Goal: Check status: Check status

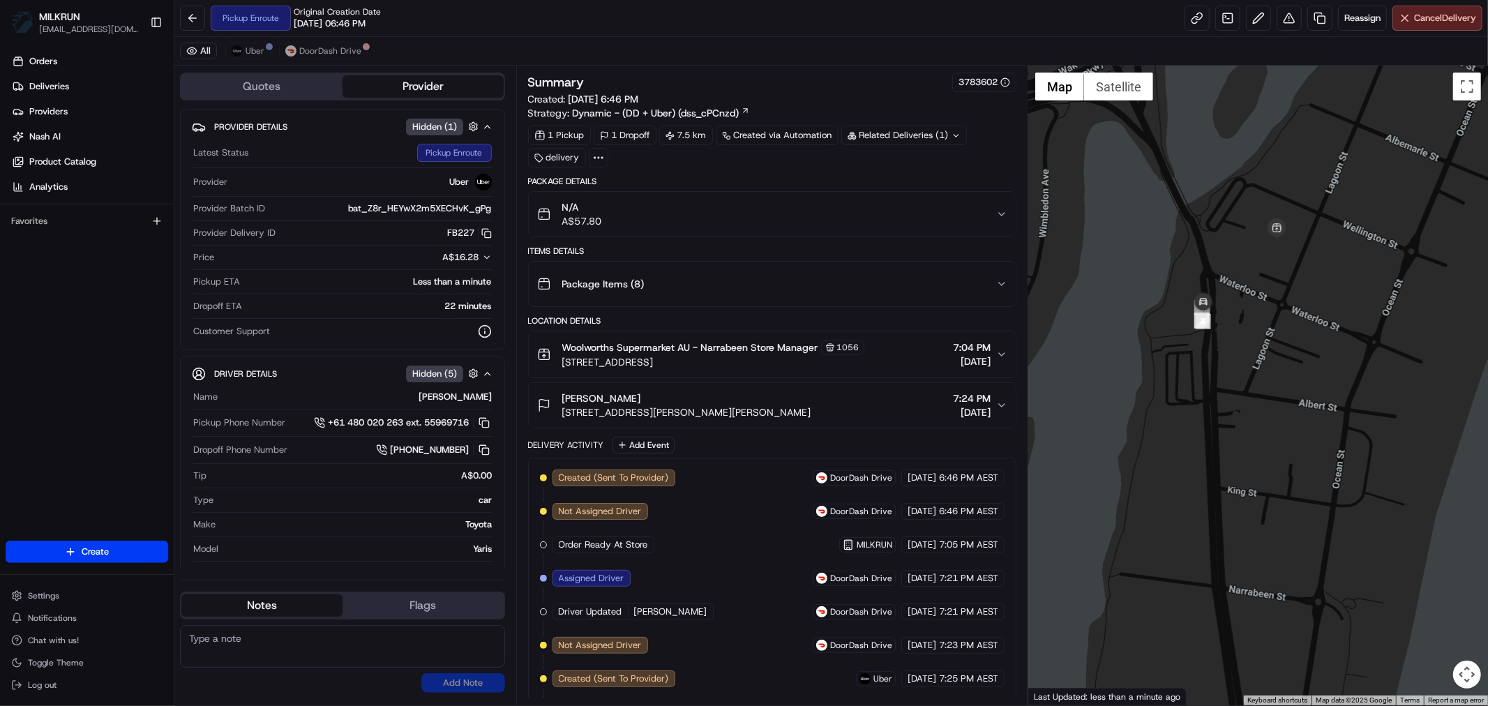
drag, startPoint x: 1275, startPoint y: 269, endPoint x: 1273, endPoint y: 377, distance: 108.1
click at [1286, 385] on div at bounding box center [1258, 386] width 460 height 640
click at [249, 44] on button "Uber" at bounding box center [247, 51] width 45 height 17
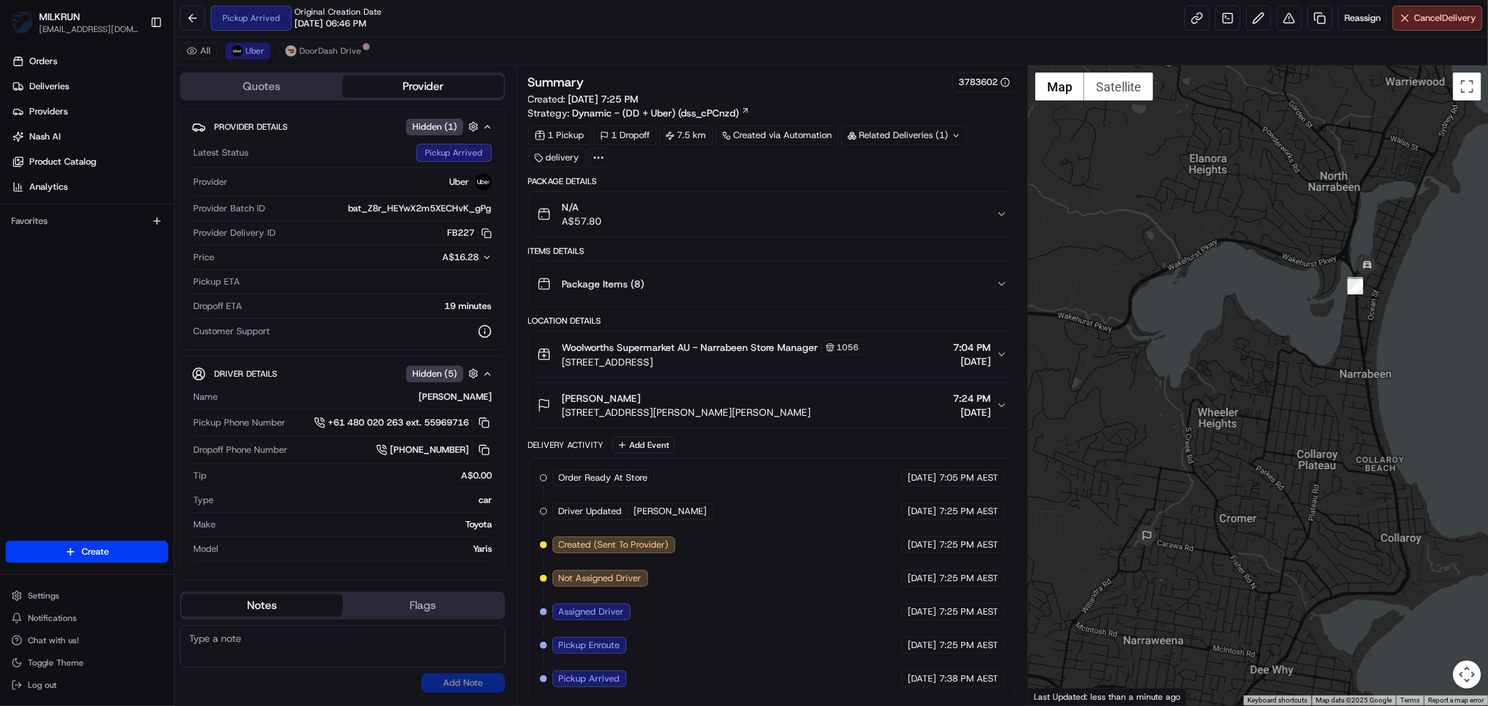
drag, startPoint x: 1160, startPoint y: 442, endPoint x: 1313, endPoint y: 463, distance: 154.9
click at [1313, 463] on div at bounding box center [1258, 386] width 460 height 640
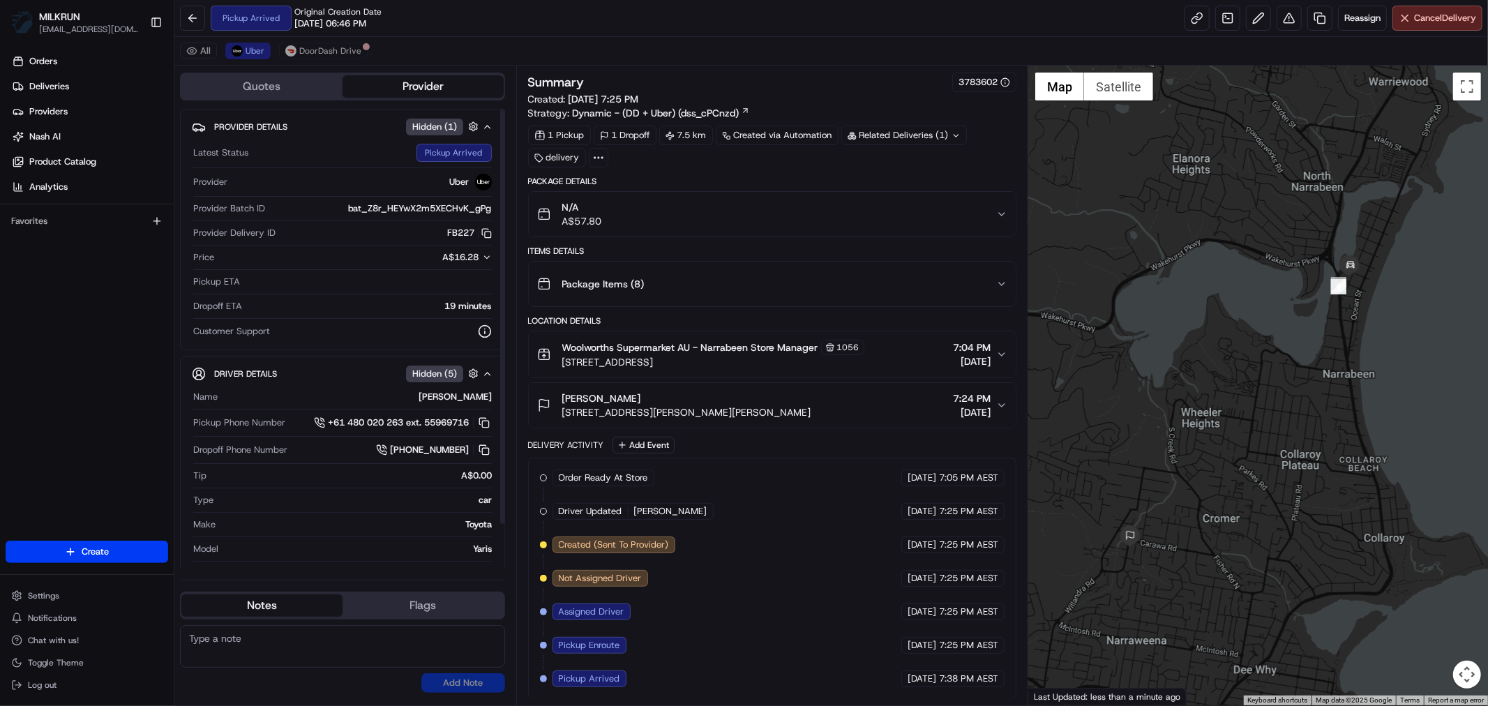
scroll to position [2, 0]
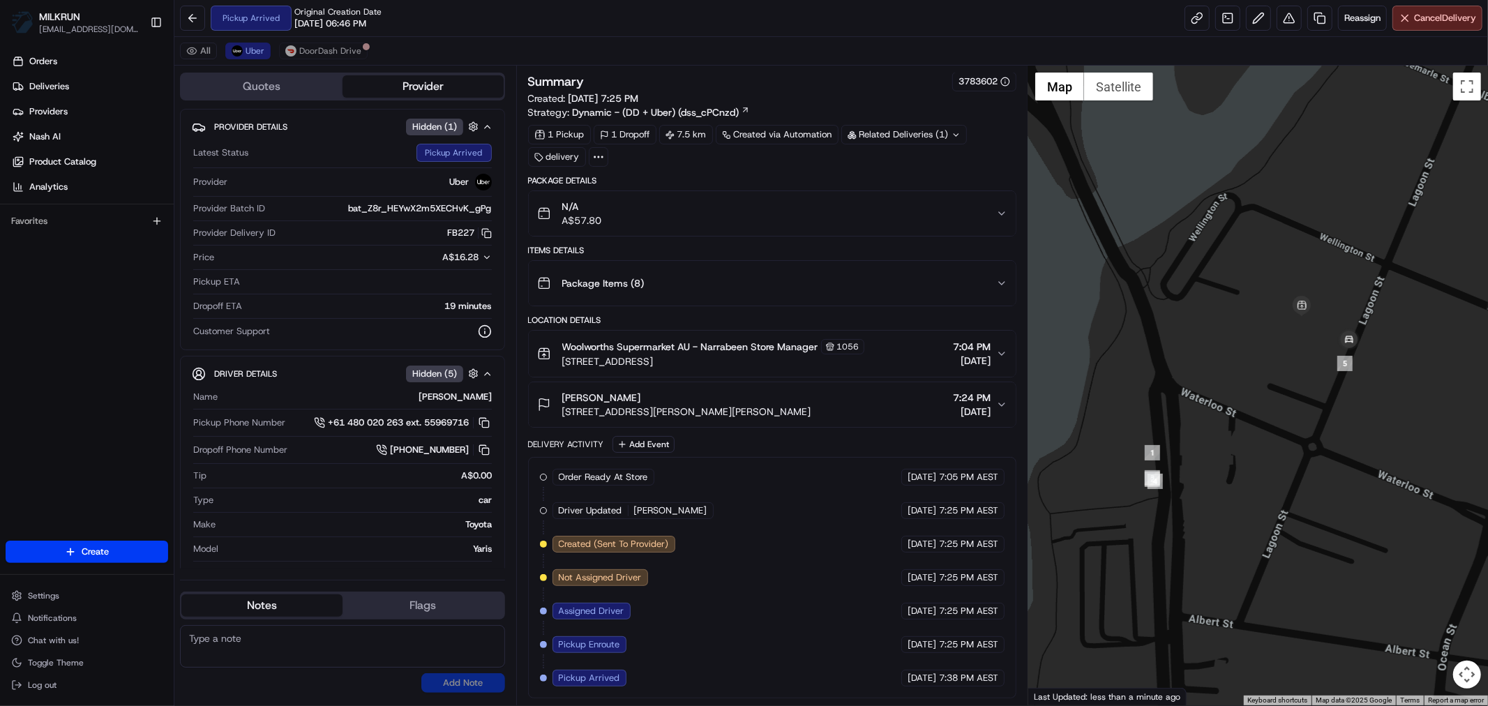
drag, startPoint x: 1308, startPoint y: 262, endPoint x: 1345, endPoint y: 583, distance: 323.7
click at [1348, 583] on div at bounding box center [1258, 386] width 460 height 640
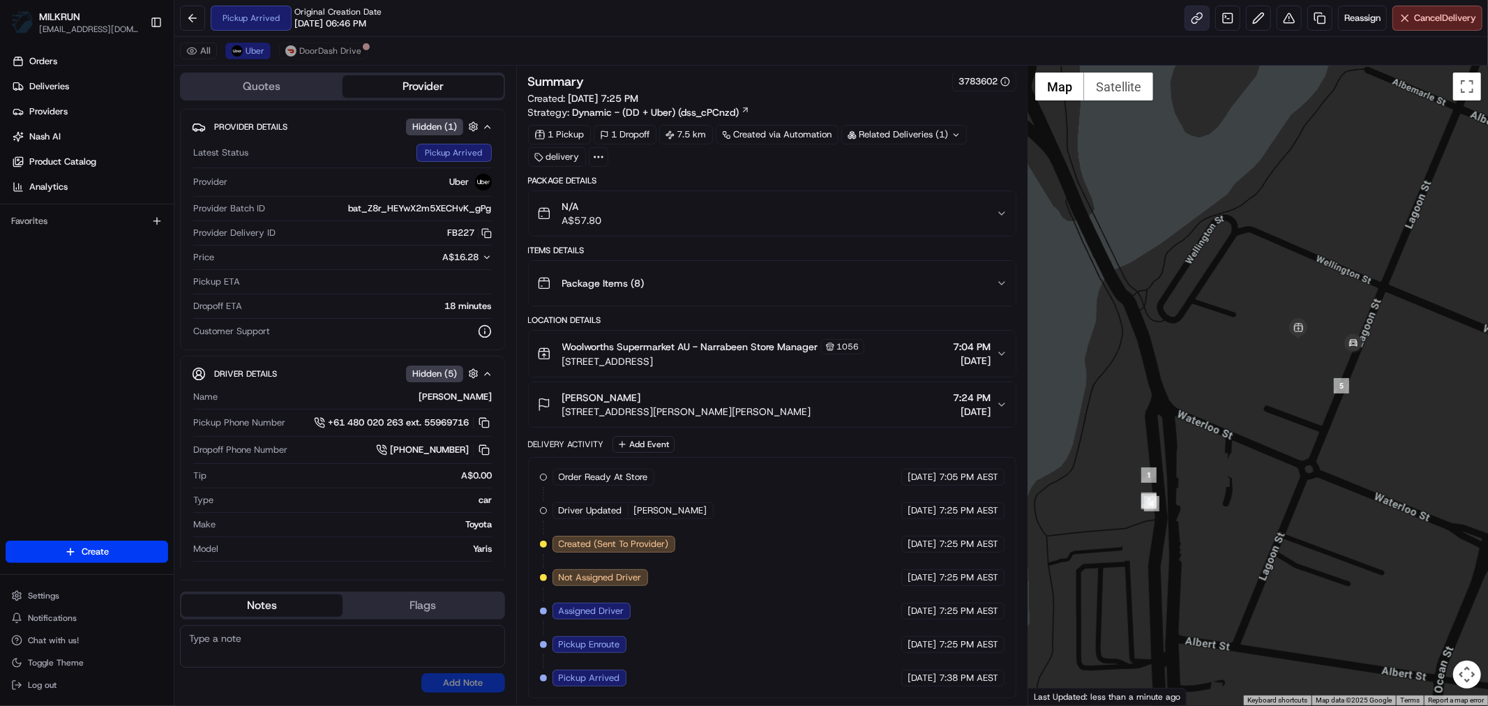
click at [1188, 24] on link at bounding box center [1197, 18] width 25 height 25
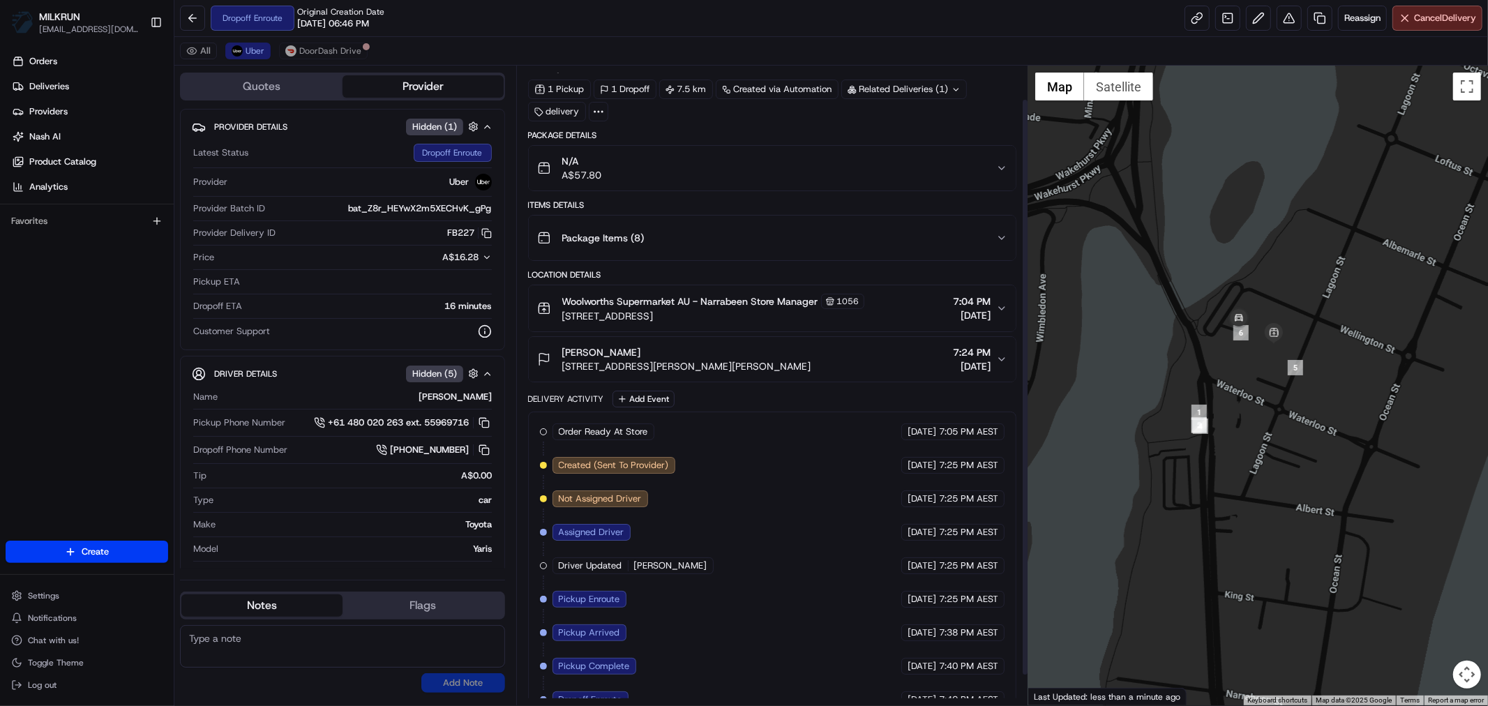
scroll to position [70, 0]
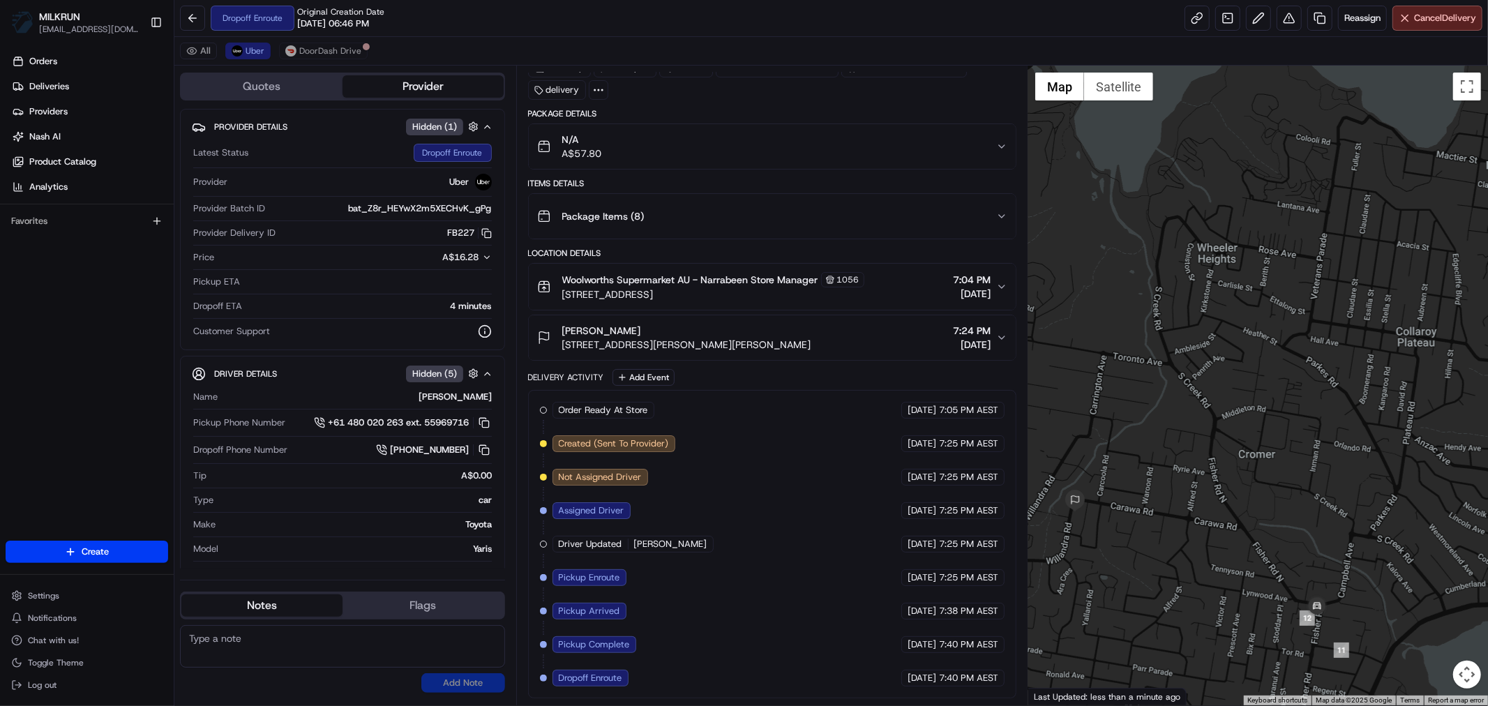
drag, startPoint x: 1146, startPoint y: 565, endPoint x: 1203, endPoint y: 452, distance: 126.4
click at [1201, 454] on div at bounding box center [1258, 386] width 460 height 640
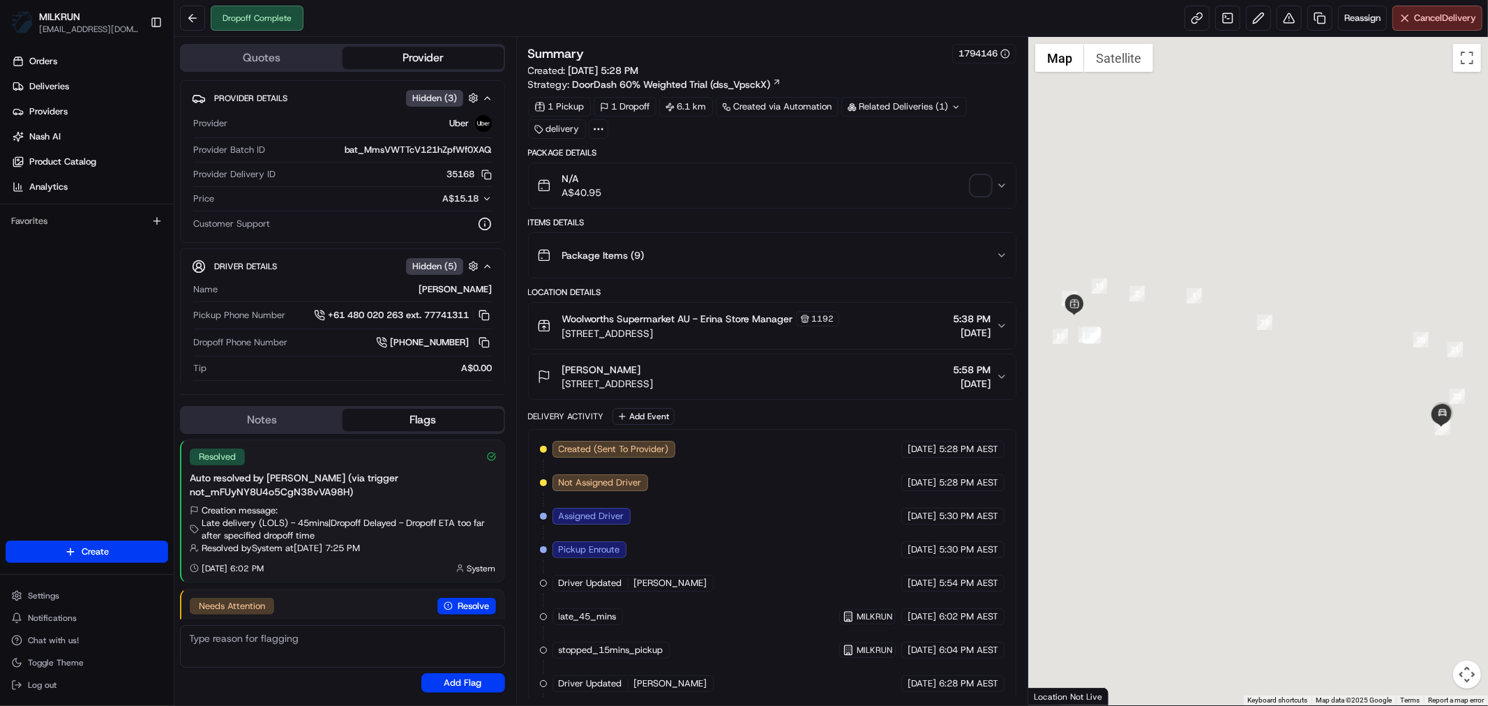
scroll to position [61, 0]
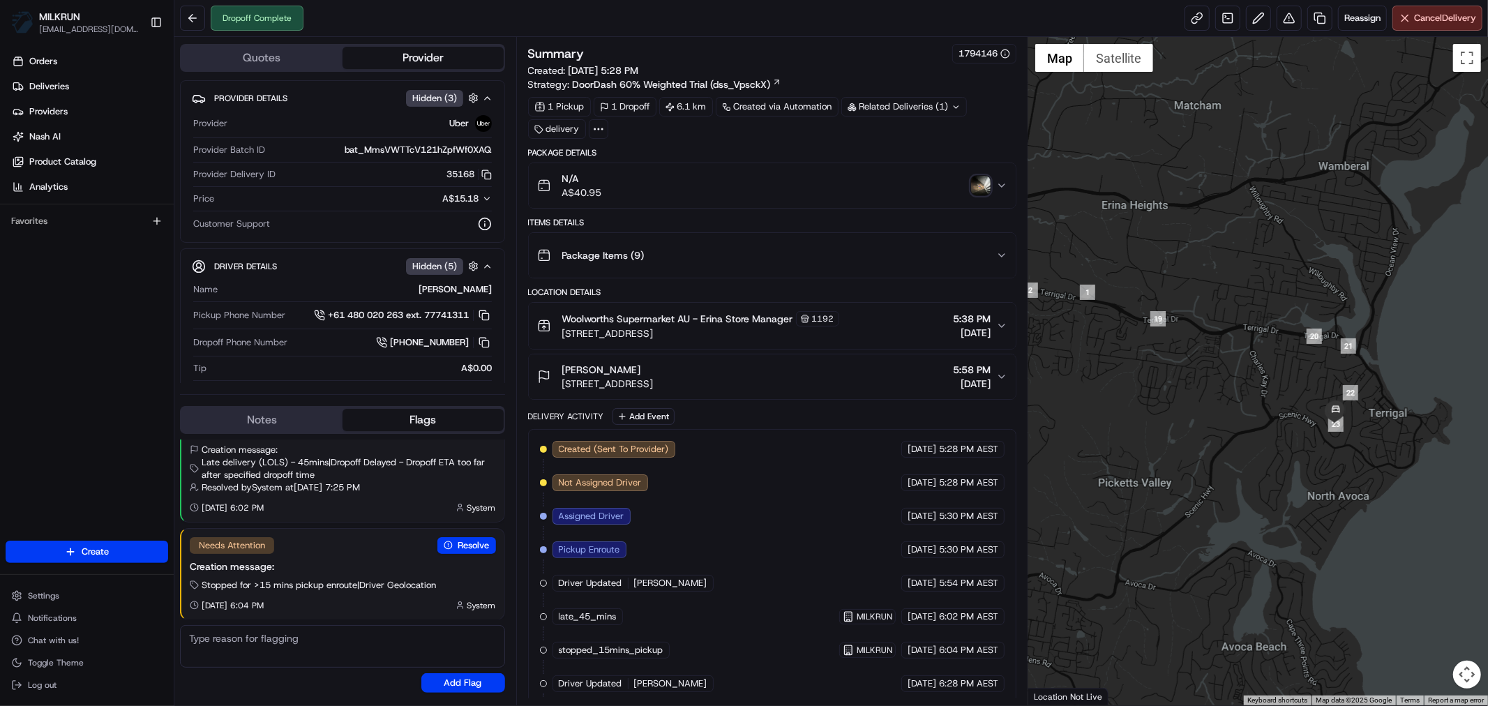
drag, startPoint x: 1380, startPoint y: 505, endPoint x: 1245, endPoint y: 498, distance: 135.5
click at [1245, 498] on div at bounding box center [1258, 371] width 460 height 668
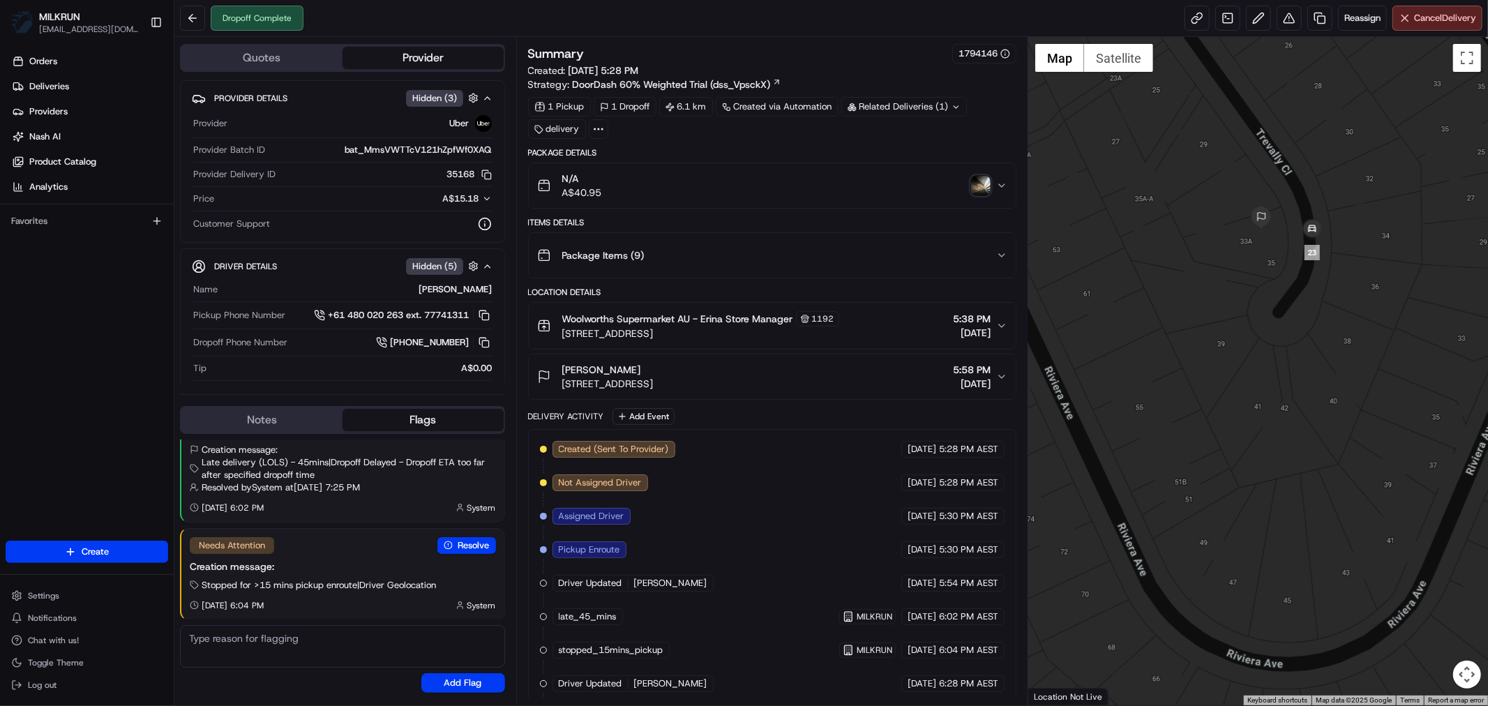
click at [984, 179] on img "button" at bounding box center [981, 186] width 20 height 20
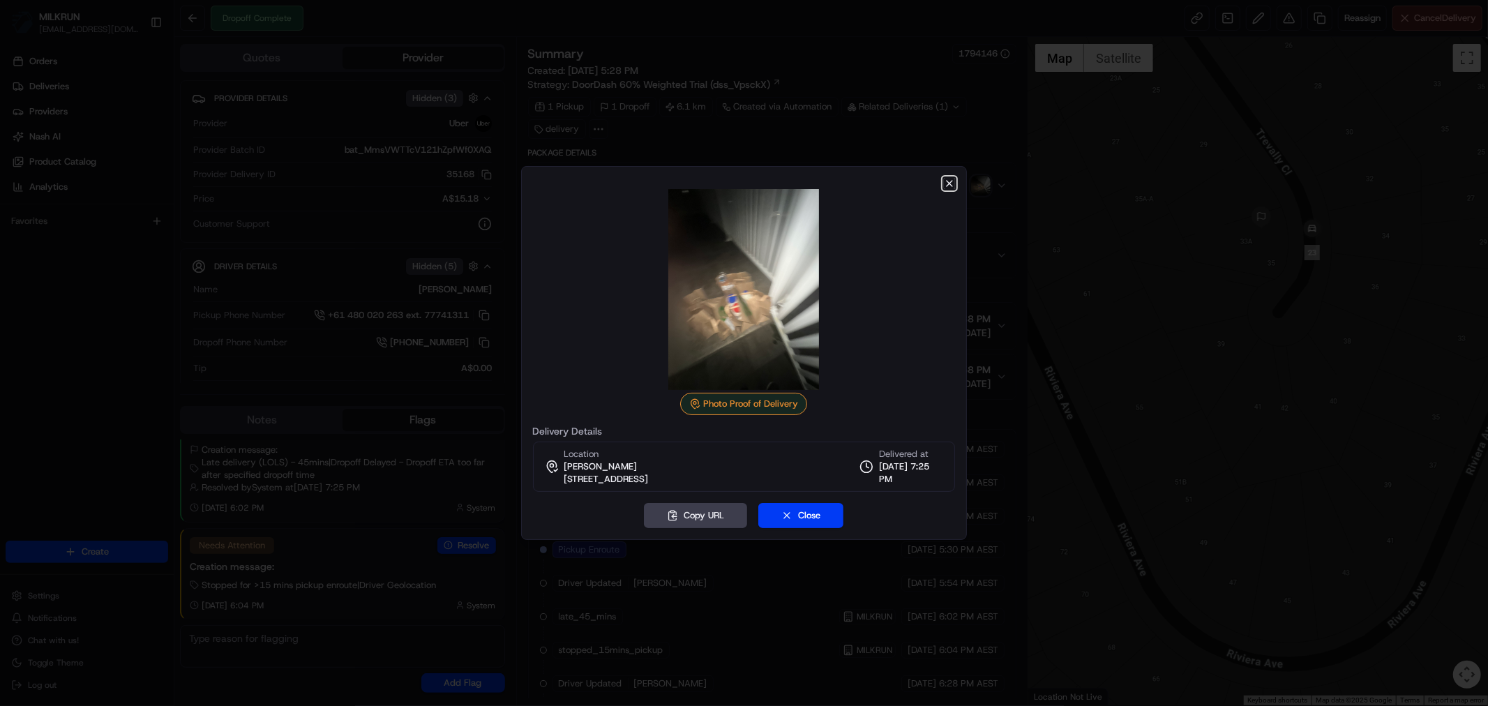
click at [952, 181] on icon "button" at bounding box center [950, 184] width 6 height 6
